Goal: Transaction & Acquisition: Purchase product/service

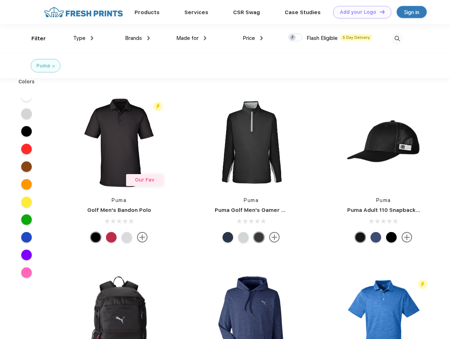
scroll to position [0, 0]
click at [360, 12] on link "Add your Logo Design Tool" at bounding box center [362, 12] width 58 height 12
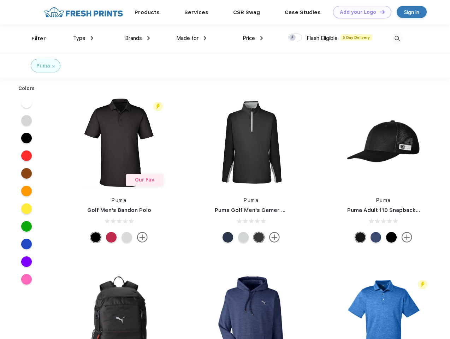
click at [0, 0] on div "Design Tool" at bounding box center [0, 0] width 0 height 0
click at [379, 12] on link "Add your Logo Design Tool" at bounding box center [362, 12] width 58 height 12
click at [34, 39] on div "Filter" at bounding box center [38, 39] width 14 height 8
click at [83, 38] on span "Type" at bounding box center [79, 38] width 12 height 6
click at [137, 38] on span "Brands" at bounding box center [133, 38] width 17 height 6
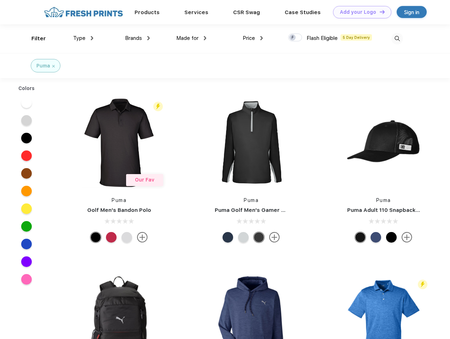
click at [191, 38] on span "Made for" at bounding box center [187, 38] width 22 height 6
click at [253, 38] on span "Price" at bounding box center [249, 38] width 12 height 6
click at [295, 38] on div at bounding box center [295, 38] width 14 height 8
click at [293, 38] on input "checkbox" at bounding box center [290, 35] width 5 height 5
click at [397, 39] on img at bounding box center [397, 39] width 12 height 12
